Goal: Task Accomplishment & Management: Manage account settings

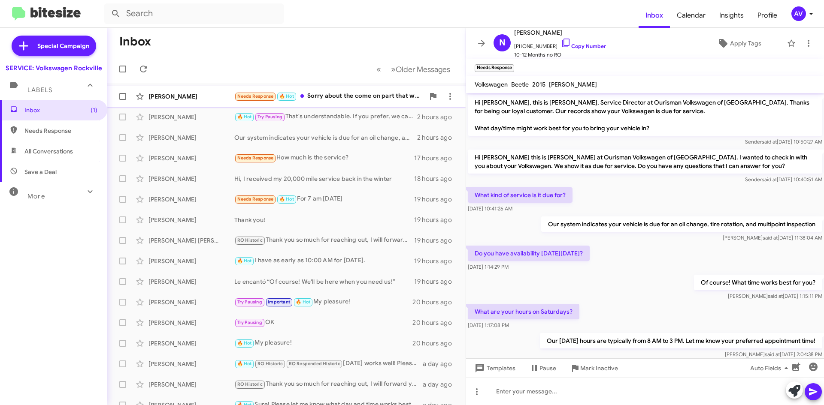
click at [361, 99] on div "Needs Response 🔥 Hot Sorry about the come on part that was a mistake" at bounding box center [329, 96] width 190 height 10
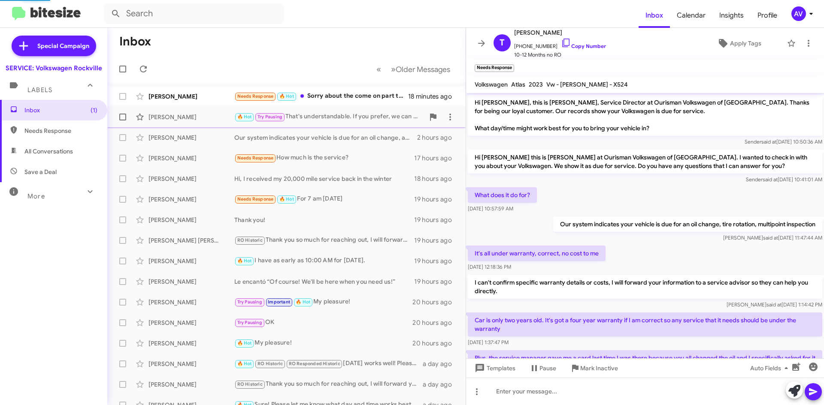
scroll to position [194, 0]
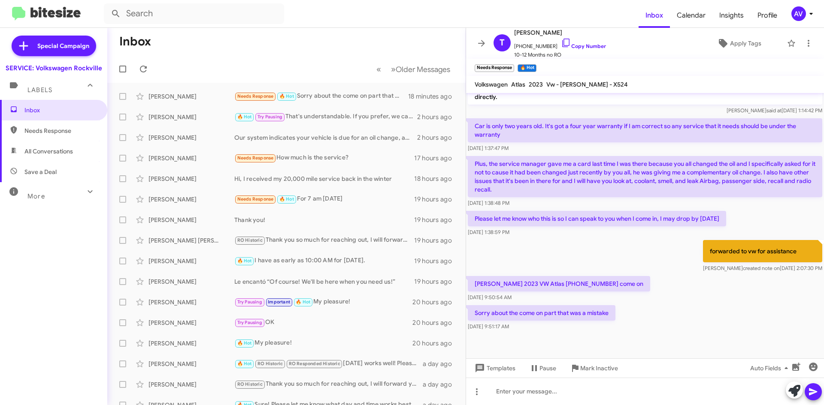
drag, startPoint x: 604, startPoint y: 318, endPoint x: 608, endPoint y: 334, distance: 16.4
click at [608, 334] on div at bounding box center [645, 346] width 358 height 26
drag, startPoint x: 793, startPoint y: 5, endPoint x: 796, endPoint y: 12, distance: 7.1
click at [793, 5] on mat-toolbar "Inbox Calendar Insights Profile AV" at bounding box center [412, 13] width 824 height 27
click at [799, 18] on div "AV" at bounding box center [798, 13] width 15 height 15
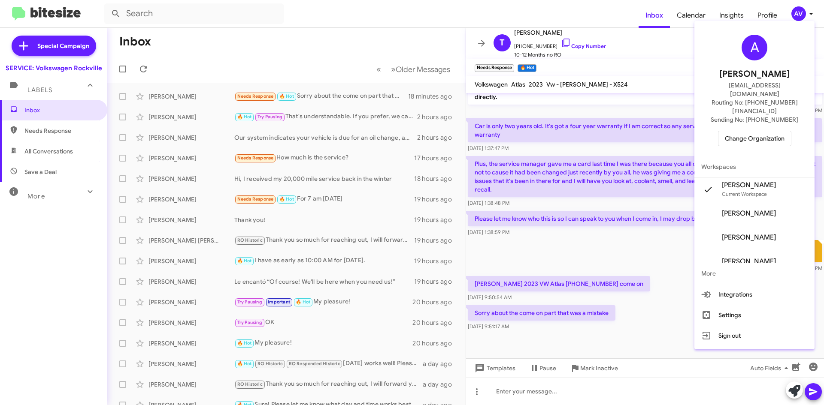
click at [742, 131] on span "Change Organization" at bounding box center [755, 138] width 60 height 15
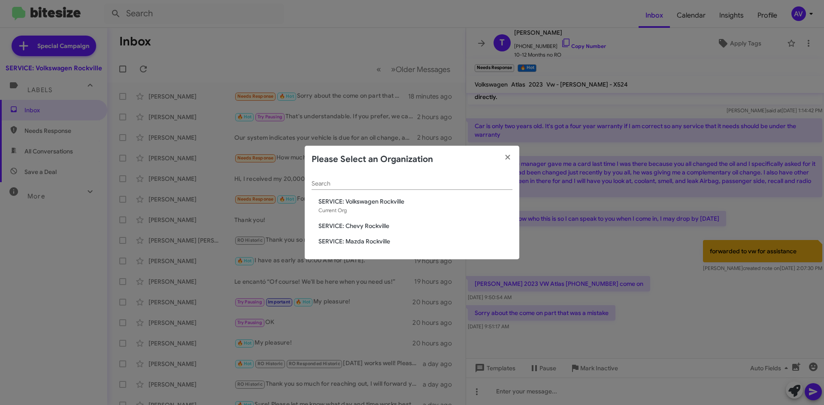
click at [360, 232] on div "Search SERVICE: Volkswagen [GEOGRAPHIC_DATA] Current Org SERVICE: Chevy [GEOGRA…" at bounding box center [412, 216] width 215 height 87
click at [361, 229] on span "SERVICE: Chevy Rockville" at bounding box center [415, 226] width 194 height 9
